Goal: Transaction & Acquisition: Book appointment/travel/reservation

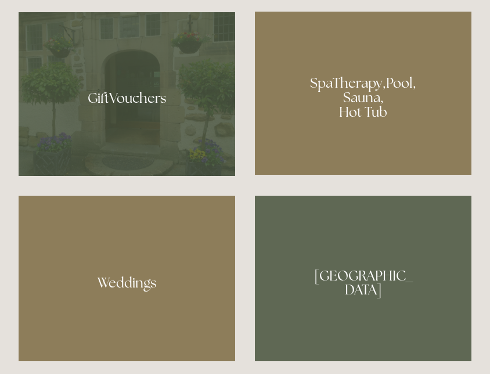
scroll to position [870, 0]
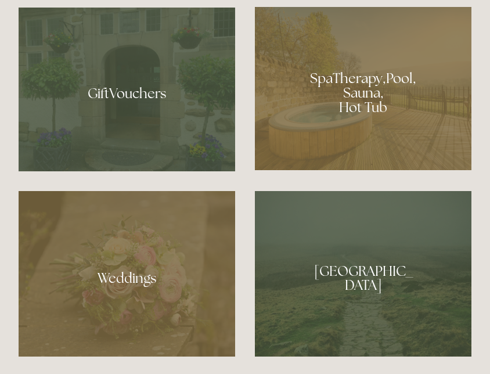
click at [400, 117] on div at bounding box center [363, 88] width 216 height 163
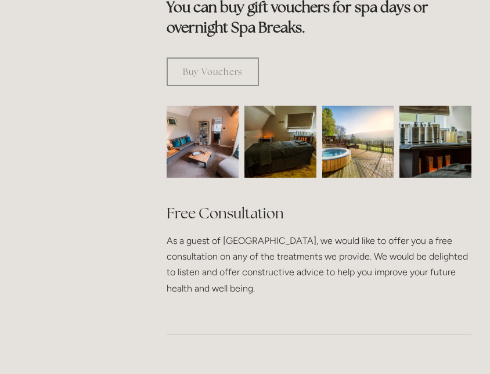
scroll to position [812, 0]
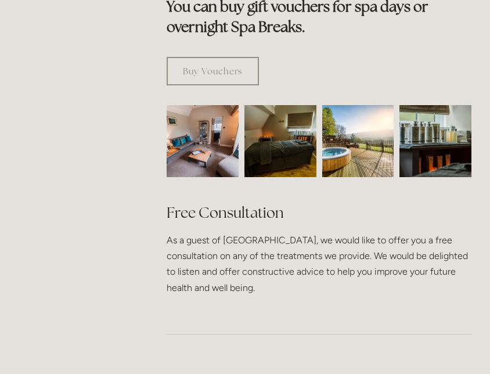
click at [197, 118] on img at bounding box center [203, 141] width 108 height 72
click at [437, 127] on img at bounding box center [435, 141] width 108 height 72
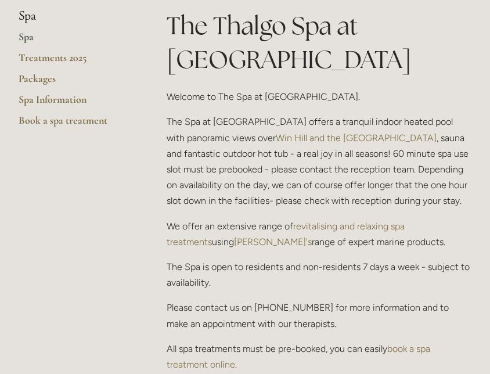
scroll to position [232, 0]
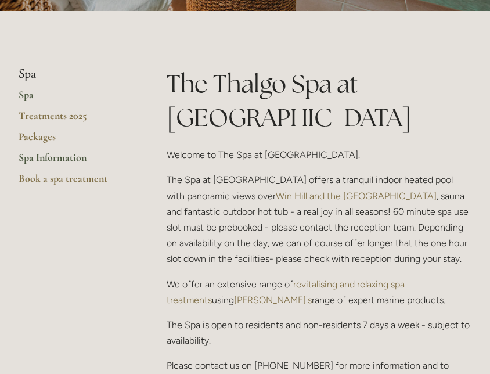
click at [57, 156] on link "Spa Information" at bounding box center [74, 161] width 111 height 21
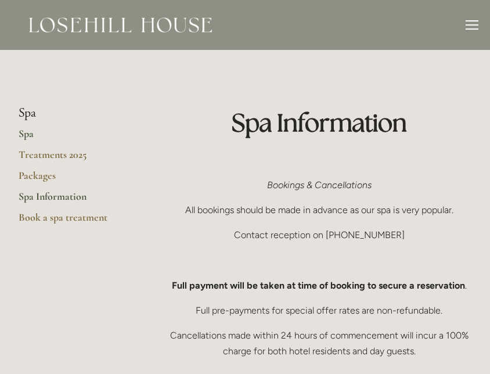
click at [22, 138] on link "Spa" at bounding box center [74, 137] width 111 height 21
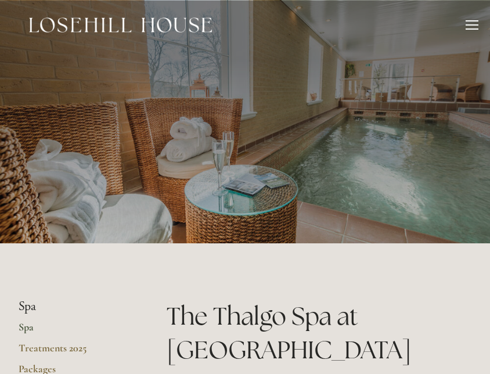
click at [471, 23] on div at bounding box center [471, 26] width 13 height 13
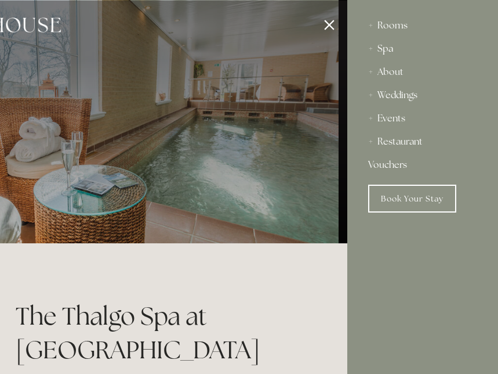
click at [371, 45] on div "Spa" at bounding box center [422, 48] width 109 height 23
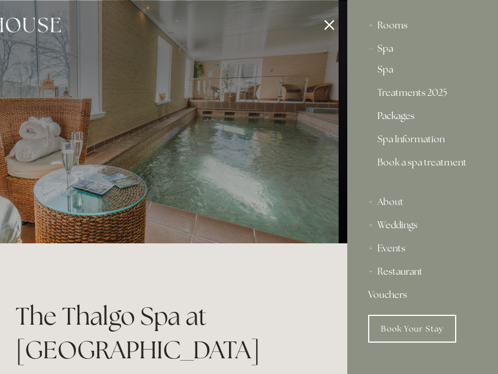
click at [404, 113] on link "Packages" at bounding box center [423, 118] width 91 height 14
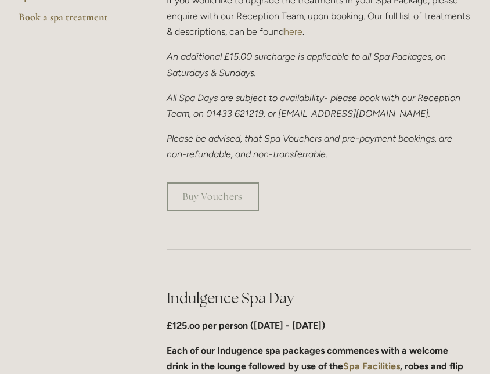
scroll to position [406, 0]
